Goal: Information Seeking & Learning: Find specific fact

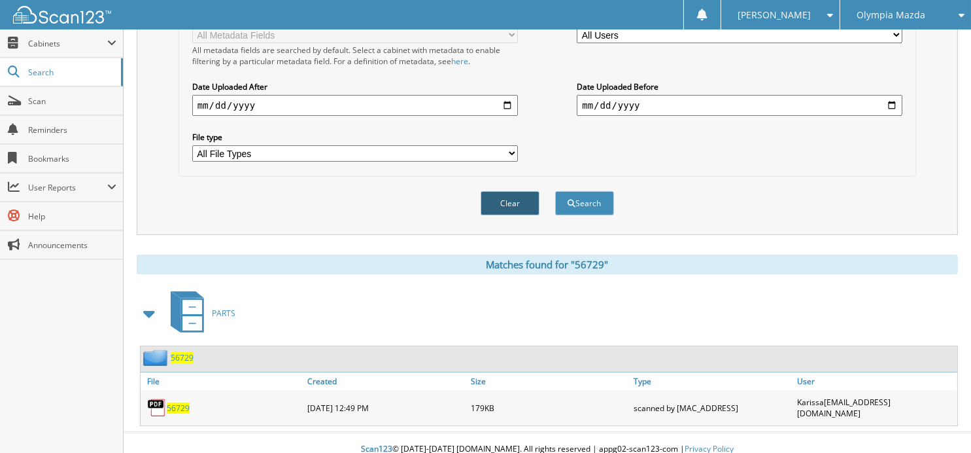
click at [514, 191] on button "Clear" at bounding box center [510, 203] width 59 height 24
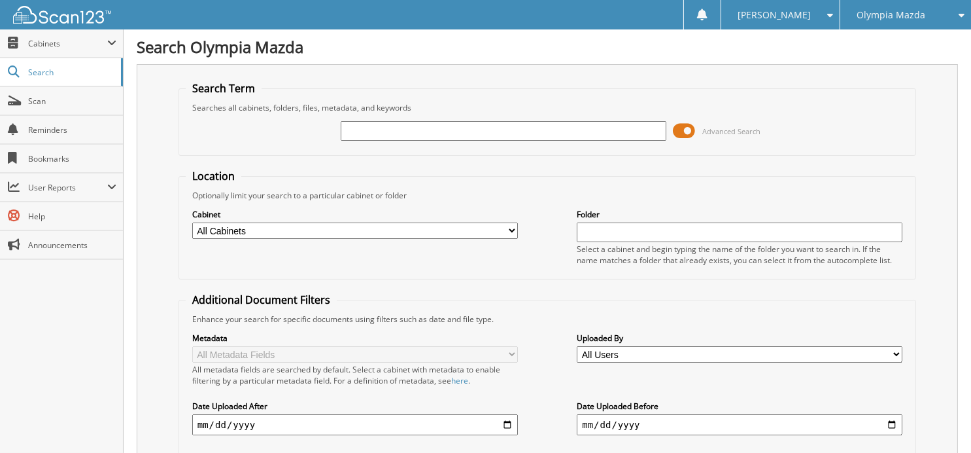
click at [469, 132] on input "text" at bounding box center [504, 131] width 326 height 20
type input "51743"
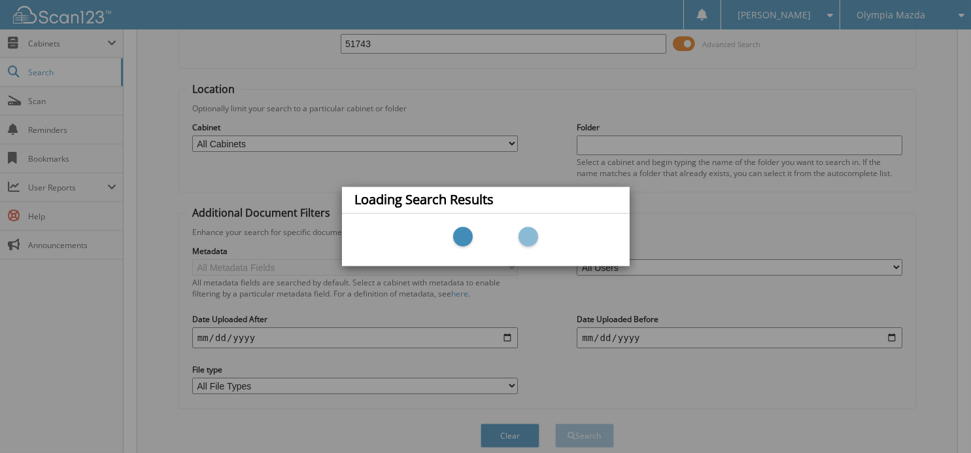
scroll to position [131, 0]
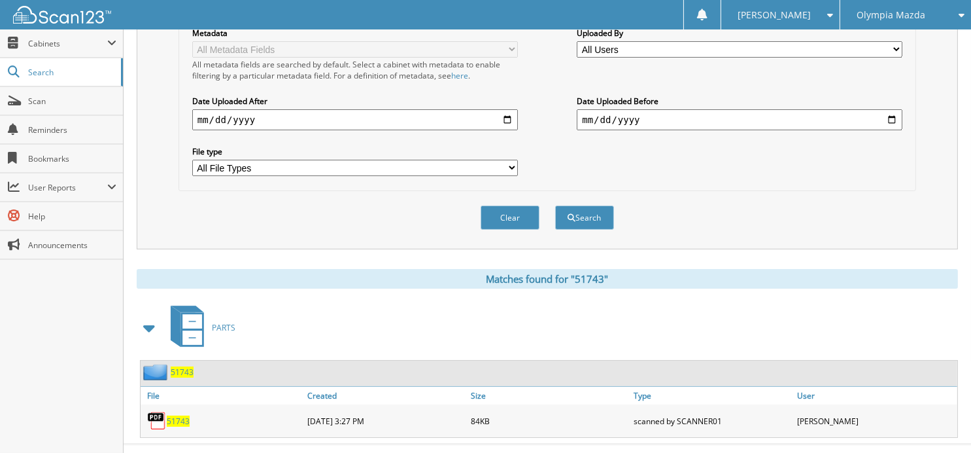
scroll to position [319, 0]
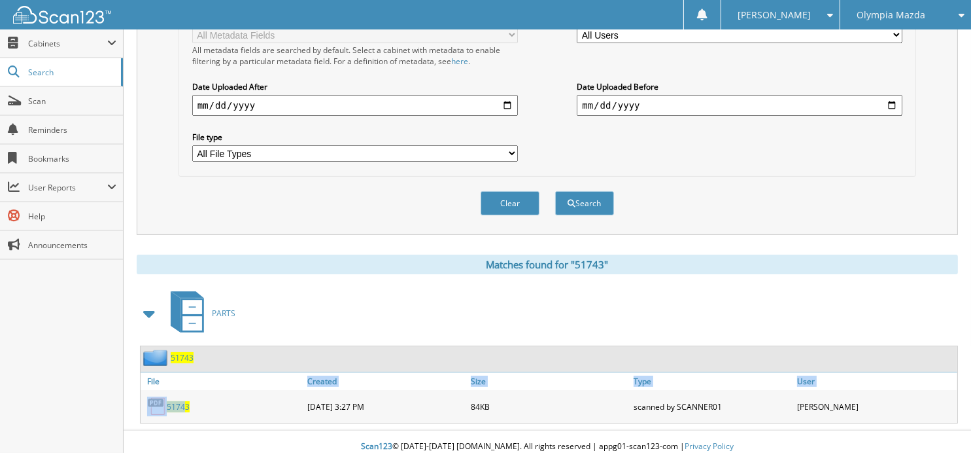
click at [186, 409] on div "File Created Size Type User 51743" at bounding box center [549, 397] width 817 height 51
click at [224, 406] on div "51743" at bounding box center [223, 406] width 164 height 26
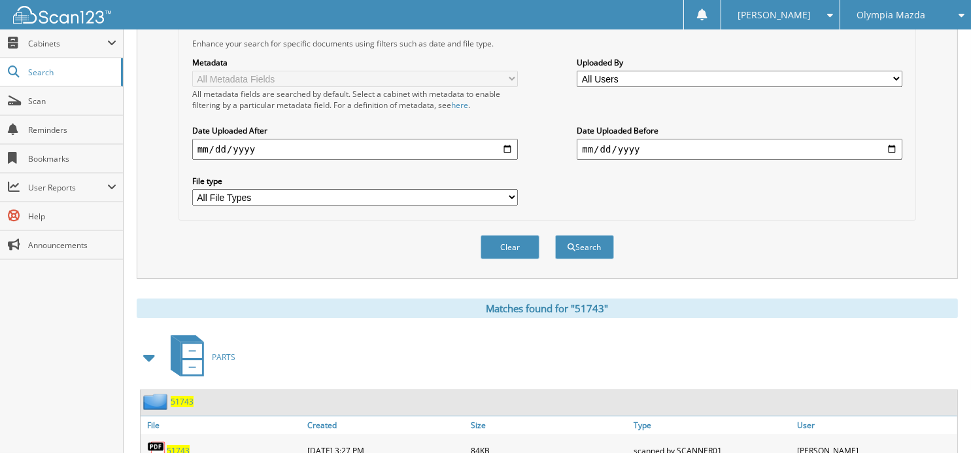
scroll to position [210, 0]
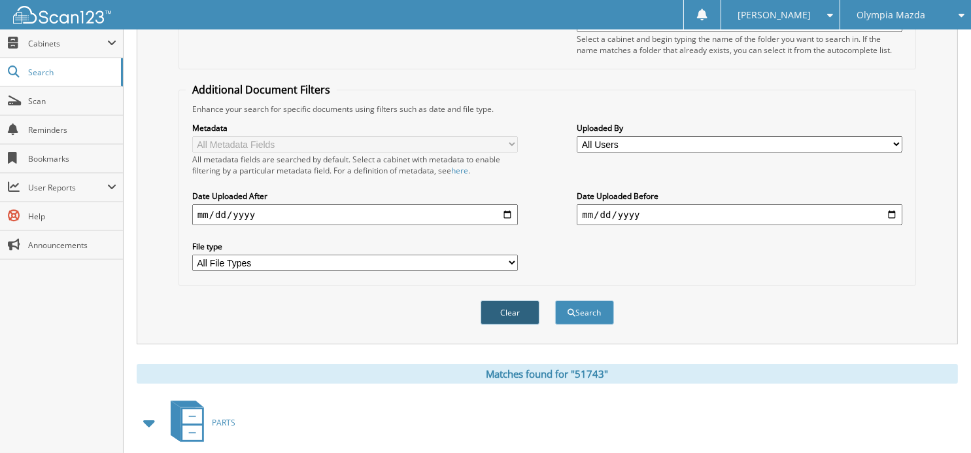
click at [520, 300] on button "Clear" at bounding box center [510, 312] width 59 height 24
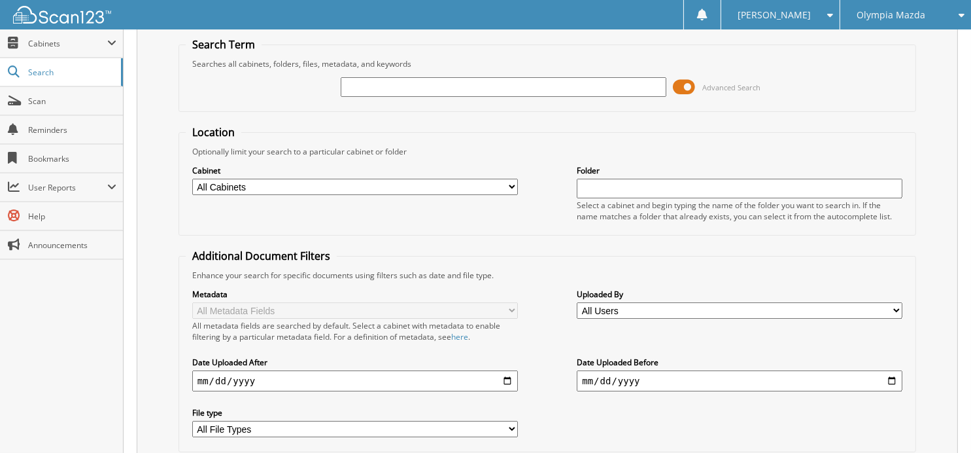
scroll to position [0, 0]
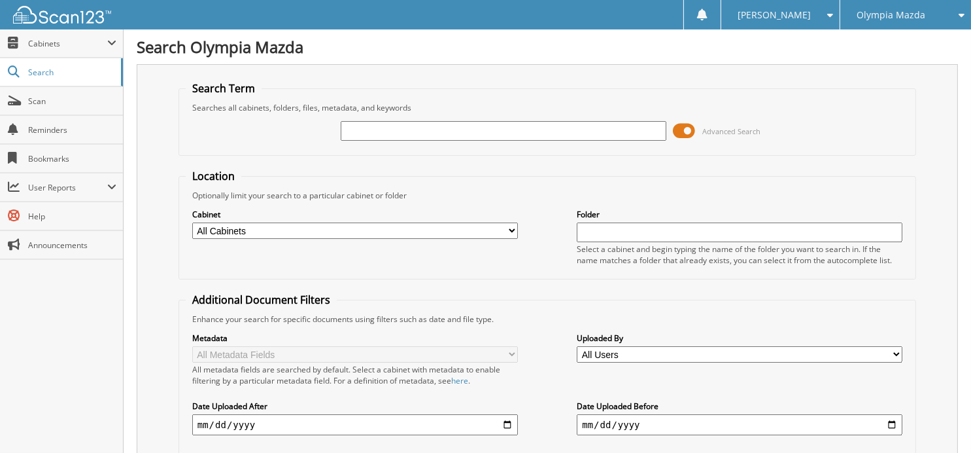
click at [384, 130] on input "text" at bounding box center [504, 131] width 326 height 20
type input "55666"
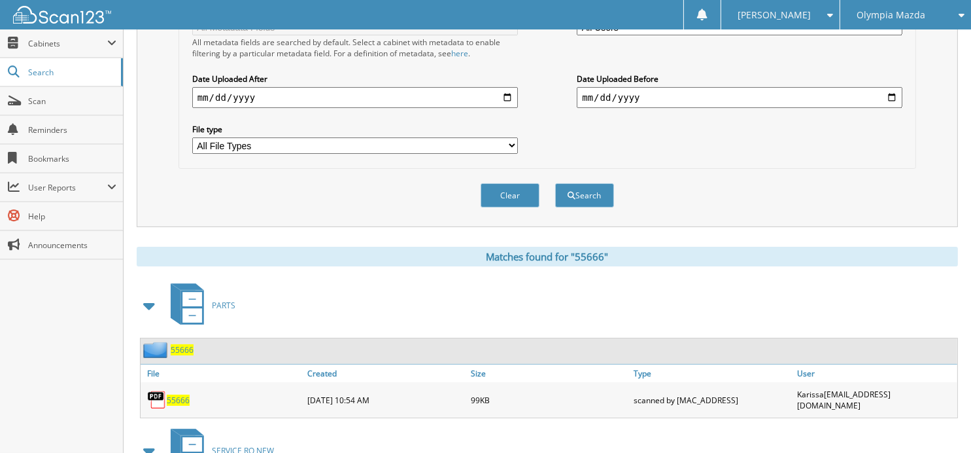
scroll to position [411, 0]
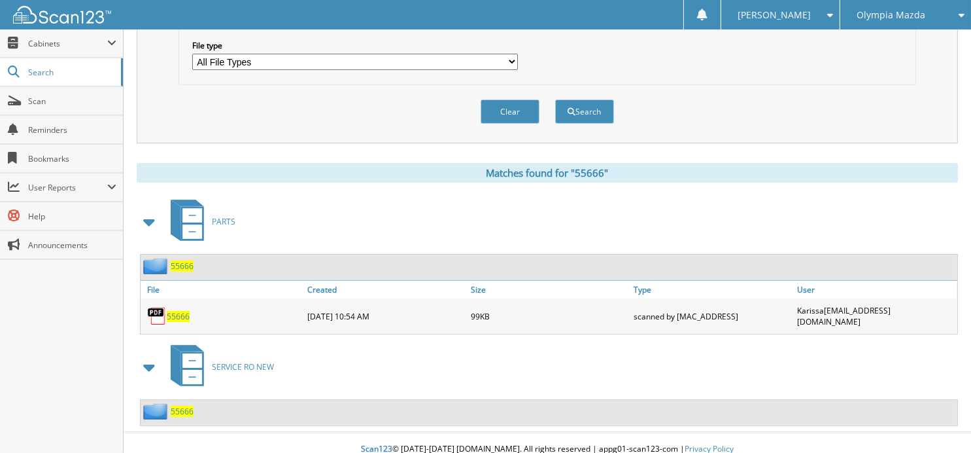
click at [179, 406] on span "55666" at bounding box center [182, 411] width 23 height 11
